Goal: Navigation & Orientation: Find specific page/section

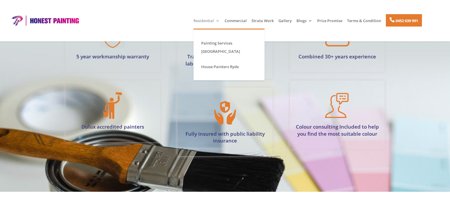
scroll to position [472, 0]
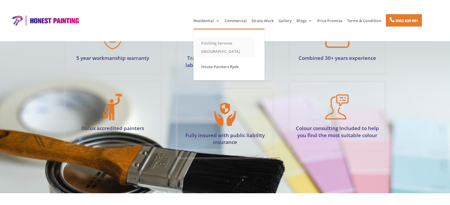
click at [213, 46] on link "Painting Services [GEOGRAPHIC_DATA]" at bounding box center [224, 47] width 59 height 20
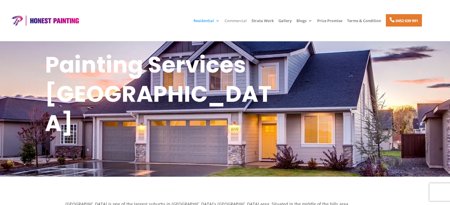
click at [240, 21] on link "Commercial" at bounding box center [235, 24] width 22 height 10
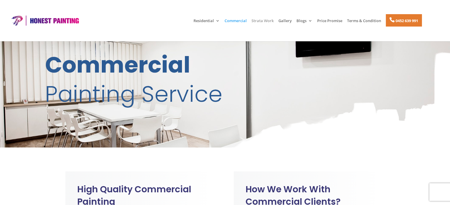
click at [257, 25] on link "Strata Work" at bounding box center [262, 24] width 22 height 10
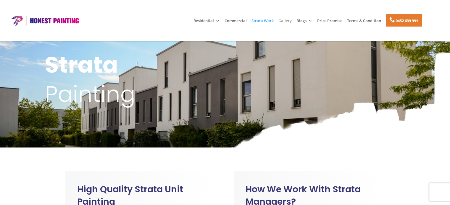
click at [284, 19] on link "Gallery" at bounding box center [284, 24] width 13 height 10
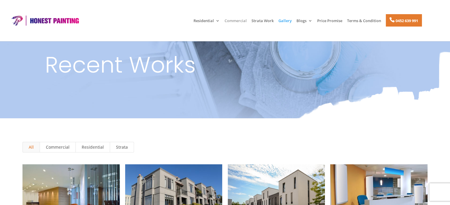
click at [235, 21] on link "Commercial" at bounding box center [235, 24] width 22 height 10
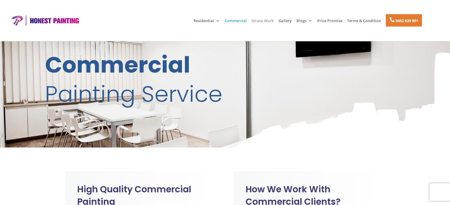
click at [268, 21] on link "Strata Work" at bounding box center [262, 24] width 22 height 10
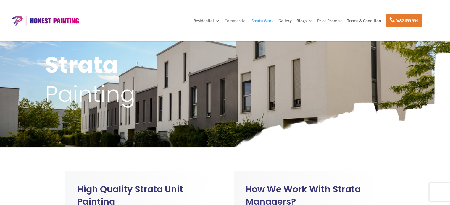
click at [242, 19] on link "Commercial" at bounding box center [235, 24] width 22 height 10
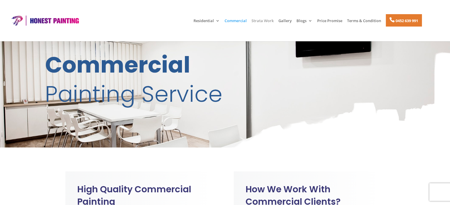
click at [265, 21] on link "Strata Work" at bounding box center [262, 24] width 22 height 10
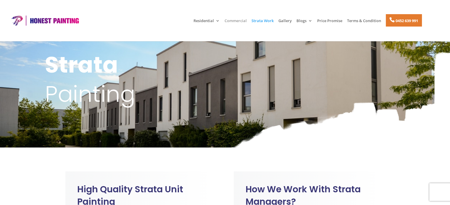
click at [233, 19] on link "Commercial" at bounding box center [235, 24] width 22 height 10
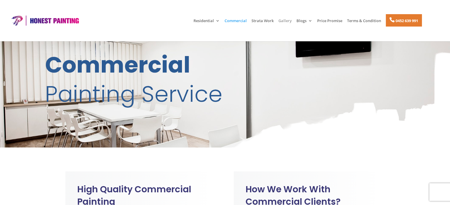
click at [283, 20] on link "Gallery" at bounding box center [284, 24] width 13 height 10
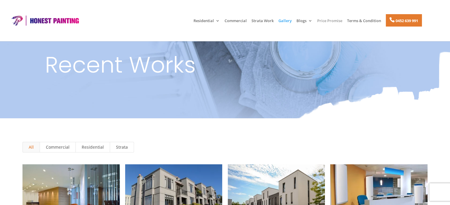
click at [326, 21] on link "Price Promise" at bounding box center [329, 24] width 25 height 10
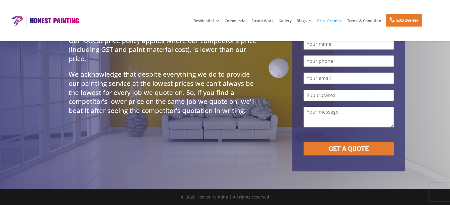
scroll to position [45, 0]
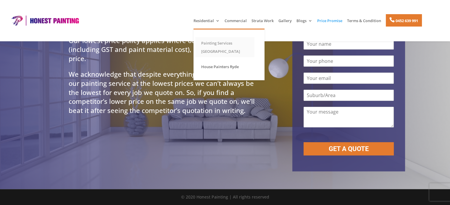
click at [207, 48] on link "Painting Services [GEOGRAPHIC_DATA]" at bounding box center [224, 47] width 59 height 20
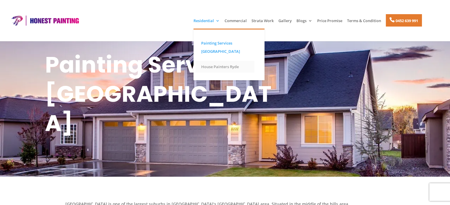
click at [216, 69] on link "House Painters Ryde" at bounding box center [224, 67] width 59 height 12
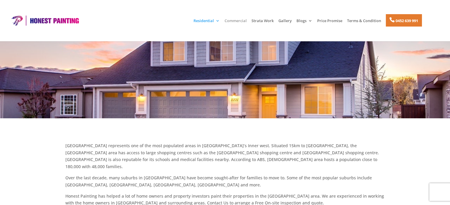
click at [233, 19] on link "Commercial" at bounding box center [235, 24] width 22 height 10
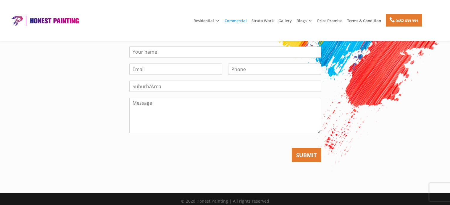
scroll to position [1069, 0]
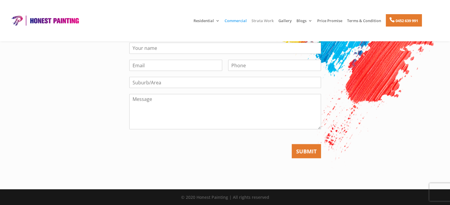
click at [267, 20] on link "Strata Work" at bounding box center [262, 24] width 22 height 10
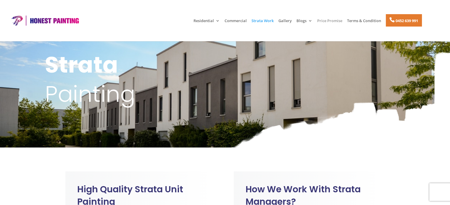
click at [333, 23] on link "Price Promise" at bounding box center [329, 24] width 25 height 10
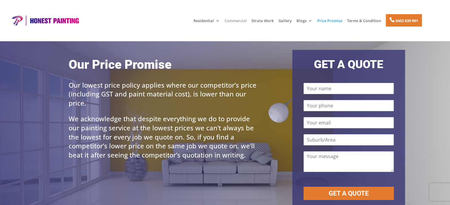
click at [231, 22] on link "Commercial" at bounding box center [235, 24] width 22 height 10
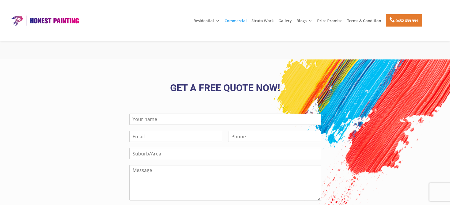
scroll to position [1069, 0]
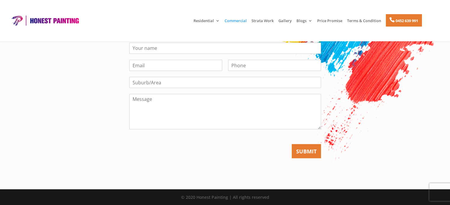
drag, startPoint x: 364, startPoint y: 46, endPoint x: 328, endPoint y: 47, distance: 36.1
click at [364, 46] on div "Name * Email * Phone Suburb/Area Message Comment SUBMIT" at bounding box center [224, 99] width 319 height 133
click at [253, 22] on link "Strata Work" at bounding box center [262, 24] width 22 height 10
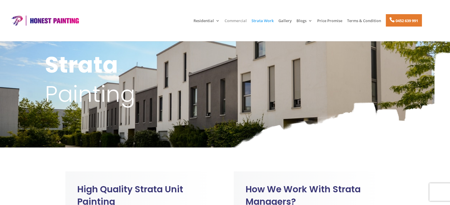
click at [241, 24] on link "Commercial" at bounding box center [235, 24] width 22 height 10
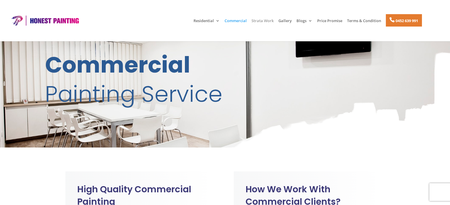
click at [265, 21] on link "Strata Work" at bounding box center [262, 24] width 22 height 10
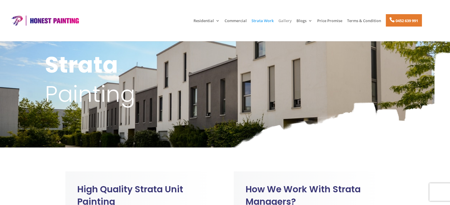
click at [281, 19] on link "Gallery" at bounding box center [284, 24] width 13 height 10
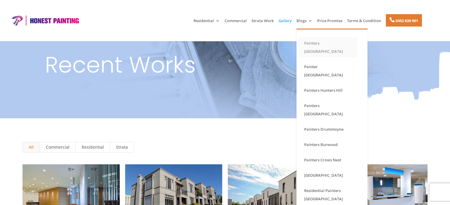
click at [313, 45] on link "Painters [GEOGRAPHIC_DATA]" at bounding box center [327, 47] width 59 height 20
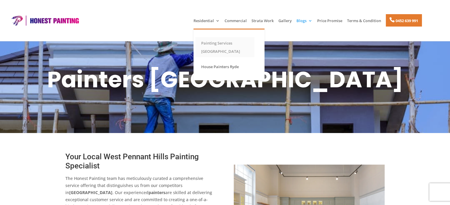
click at [219, 42] on link "Painting Services [GEOGRAPHIC_DATA]" at bounding box center [224, 47] width 59 height 20
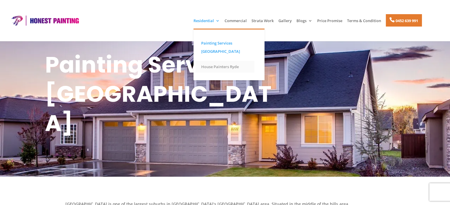
click at [215, 68] on link "House Painters Ryde" at bounding box center [224, 67] width 59 height 12
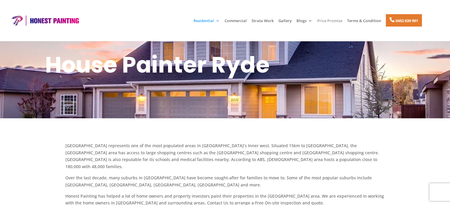
click at [326, 20] on link "Price Promise" at bounding box center [329, 24] width 25 height 10
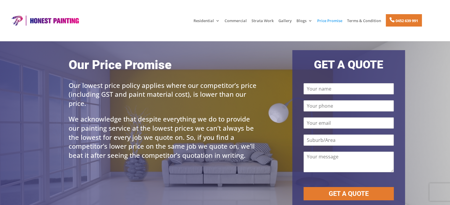
click at [284, 20] on link "Gallery" at bounding box center [284, 24] width 13 height 10
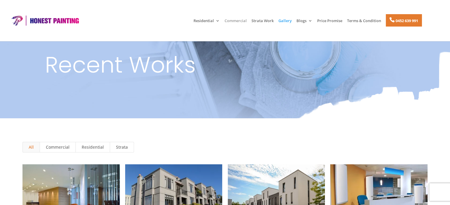
click at [236, 22] on link "Commercial" at bounding box center [235, 24] width 22 height 10
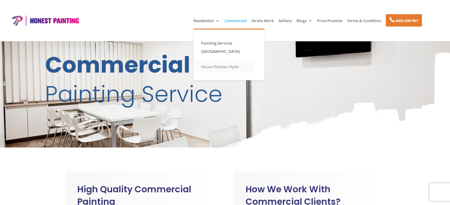
click at [212, 66] on link "House Painters Ryde" at bounding box center [224, 67] width 59 height 12
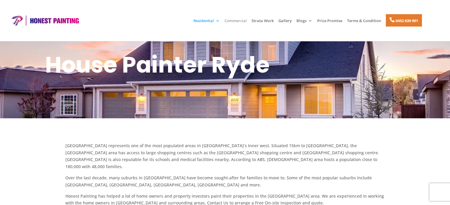
click at [241, 21] on link "Commercial" at bounding box center [235, 24] width 22 height 10
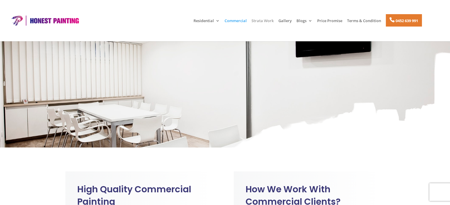
click at [257, 21] on link "Strata Work" at bounding box center [262, 24] width 22 height 10
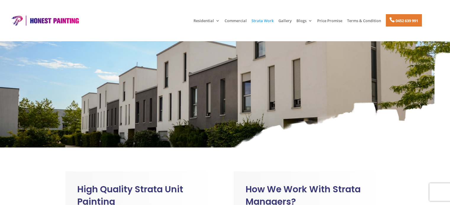
click at [286, 21] on link "Gallery" at bounding box center [284, 24] width 13 height 10
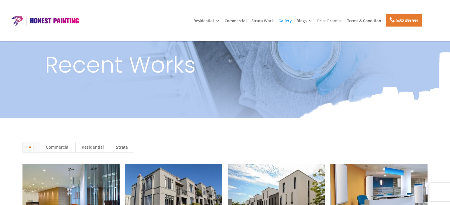
click at [334, 21] on link "Price Promise" at bounding box center [329, 24] width 25 height 10
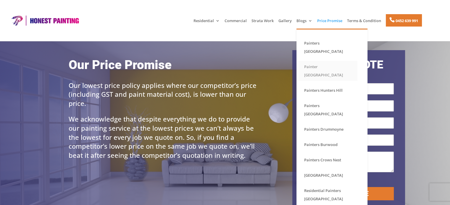
click at [318, 67] on link "Painter [GEOGRAPHIC_DATA]" at bounding box center [327, 71] width 59 height 20
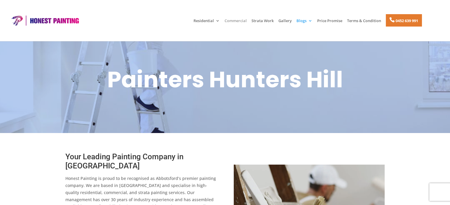
click at [237, 21] on link "Commercial" at bounding box center [235, 24] width 22 height 10
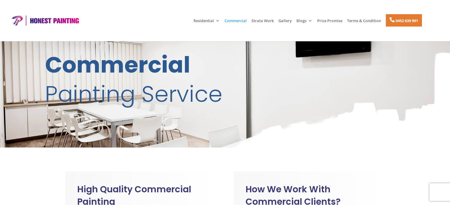
click at [261, 20] on link "Strata Work" at bounding box center [262, 24] width 22 height 10
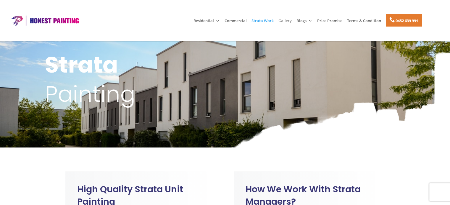
click at [281, 20] on link "Gallery" at bounding box center [284, 24] width 13 height 10
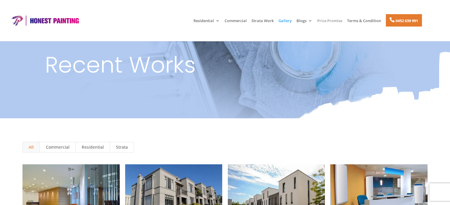
click at [327, 21] on link "Price Promise" at bounding box center [329, 24] width 25 height 10
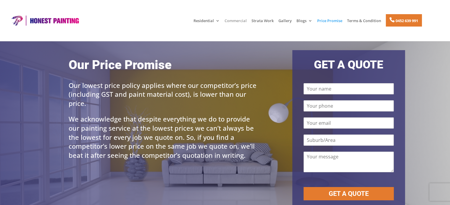
click at [231, 21] on link "Commercial" at bounding box center [235, 24] width 22 height 10
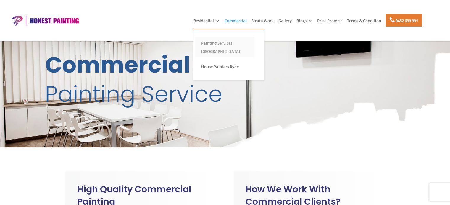
click at [213, 48] on link "Painting Services [GEOGRAPHIC_DATA]" at bounding box center [224, 47] width 59 height 20
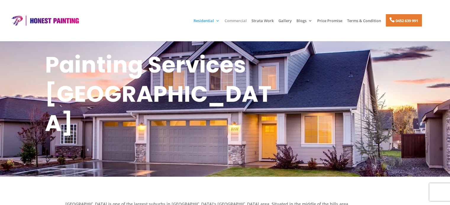
click at [230, 20] on link "Commercial" at bounding box center [235, 24] width 22 height 10
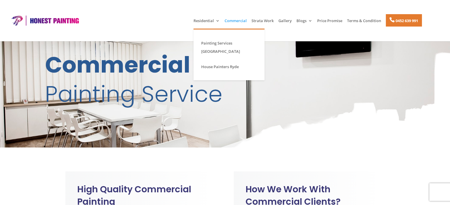
click at [212, 60] on li "House Painters Ryde" at bounding box center [224, 66] width 63 height 15
click at [205, 43] on link "Painting Services [GEOGRAPHIC_DATA]" at bounding box center [224, 47] width 59 height 20
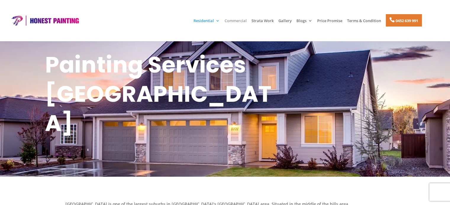
click at [241, 21] on link "Commercial" at bounding box center [235, 24] width 22 height 10
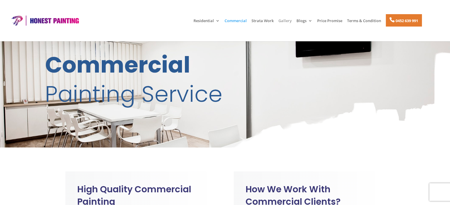
drag, startPoint x: 0, startPoint y: 0, endPoint x: 286, endPoint y: 20, distance: 286.9
click at [286, 20] on link "Gallery" at bounding box center [284, 24] width 13 height 10
